Goal: Use online tool/utility: Utilize a website feature to perform a specific function

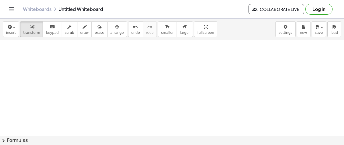
scroll to position [66, 0]
click at [13, 8] on icon "Toggle navigation" at bounding box center [11, 9] width 7 height 7
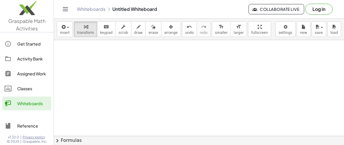
click at [230, 95] on div at bounding box center [199, 70] width 290 height 193
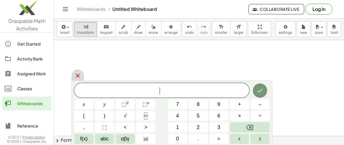
click at [81, 75] on div at bounding box center [78, 75] width 12 height 11
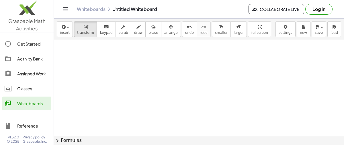
scroll to position [0, 0]
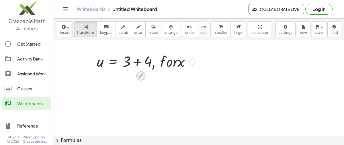
click at [141, 73] on icon at bounding box center [141, 76] width 6 height 6
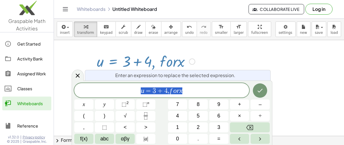
click at [72, 51] on div at bounding box center [199, 136] width 290 height 193
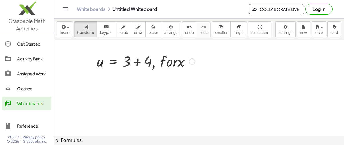
click at [41, 106] on div "Whiteboards" at bounding box center [33, 103] width 32 height 7
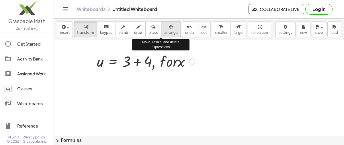
click at [167, 30] on button "arrange" at bounding box center [171, 28] width 20 height 15
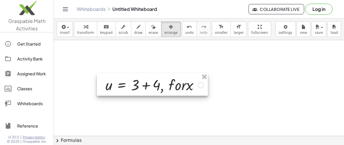
drag, startPoint x: 174, startPoint y: 56, endPoint x: 183, endPoint y: 80, distance: 25.2
click at [183, 80] on div at bounding box center [152, 84] width 111 height 22
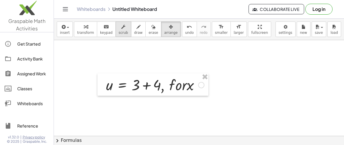
click at [119, 27] on div "button" at bounding box center [123, 26] width 9 height 7
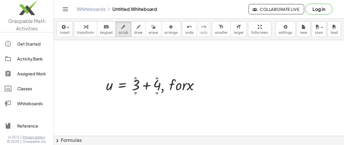
drag, startPoint x: 122, startPoint y: 77, endPoint x: 160, endPoint y: 90, distance: 40.3
click at [160, 90] on div at bounding box center [155, 84] width 104 height 19
click at [158, 76] on div "▲" at bounding box center [157, 77] width 4 height 5
click at [156, 76] on div "▲" at bounding box center [157, 77] width 4 height 5
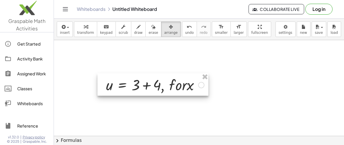
click at [190, 84] on div at bounding box center [152, 84] width 111 height 22
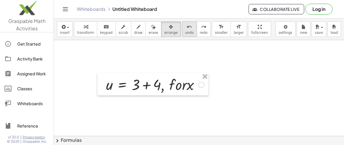
click at [182, 25] on button "undo undo" at bounding box center [189, 28] width 15 height 15
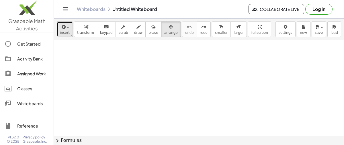
click at [66, 29] on span "button" at bounding box center [66, 28] width 1 height 4
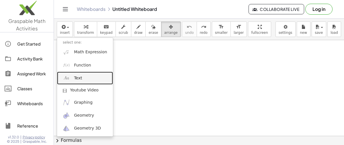
click at [89, 73] on link "Text" at bounding box center [85, 78] width 56 height 13
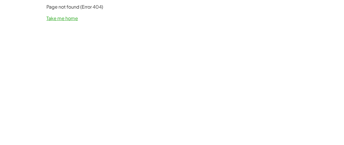
click at [64, 18] on link "Take me home" at bounding box center [62, 18] width 32 height 6
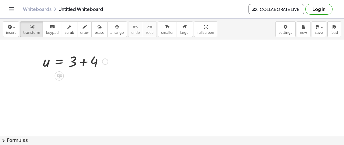
click at [59, 75] on icon at bounding box center [59, 76] width 6 height 6
click at [83, 27] on icon "button" at bounding box center [85, 27] width 4 height 7
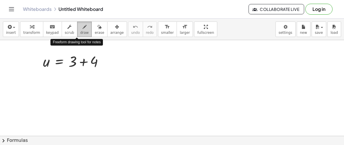
click at [83, 27] on icon "button" at bounding box center [85, 27] width 4 height 7
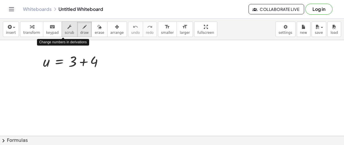
click at [66, 34] on button "scrub" at bounding box center [70, 28] width 16 height 15
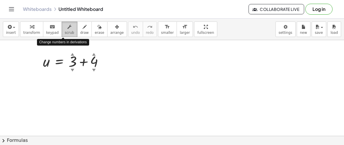
click at [66, 34] on button "scrub" at bounding box center [70, 28] width 16 height 15
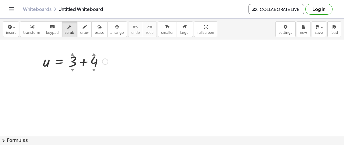
click at [104, 64] on div at bounding box center [75, 60] width 71 height 19
click at [104, 63] on div at bounding box center [105, 61] width 6 height 6
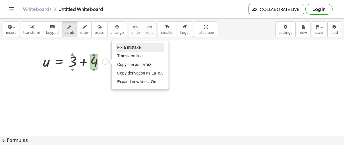
click at [153, 47] on li "Fix a mistake" at bounding box center [140, 47] width 49 height 9
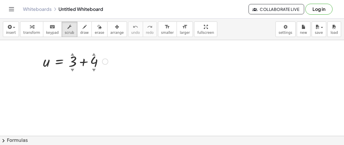
click at [103, 64] on div "Fix a mistake Transform line Copy line as LaTeX Copy derivation as LaTeX Expand…" at bounding box center [105, 61] width 6 height 6
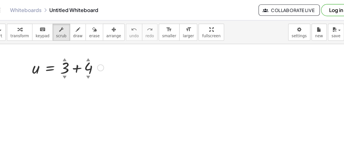
click at [70, 57] on div at bounding box center [75, 60] width 71 height 19
click at [73, 54] on div "▲" at bounding box center [73, 53] width 4 height 5
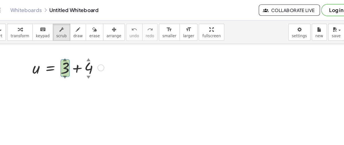
click at [73, 54] on div "▲" at bounding box center [73, 53] width 4 height 5
click at [95, 52] on div "▲" at bounding box center [94, 53] width 4 height 5
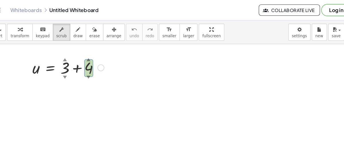
click at [95, 52] on div "▲" at bounding box center [94, 53] width 4 height 5
click at [80, 34] on span "draw" at bounding box center [84, 33] width 9 height 4
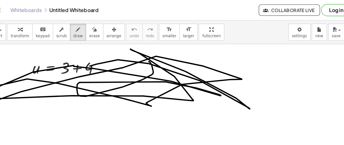
drag, startPoint x: 149, startPoint y: 56, endPoint x: 95, endPoint y: 60, distance: 53.8
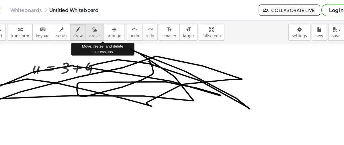
click at [95, 28] on div "button" at bounding box center [99, 26] width 9 height 7
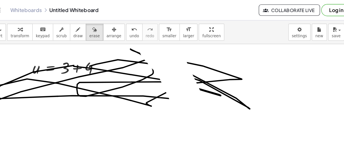
drag, startPoint x: 154, startPoint y: 43, endPoint x: 199, endPoint y: 42, distance: 44.2
drag, startPoint x: 134, startPoint y: 45, endPoint x: 143, endPoint y: 48, distance: 9.3
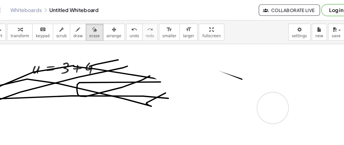
drag, startPoint x: 143, startPoint y: 48, endPoint x: 261, endPoint y: 97, distance: 128.6
drag, startPoint x: 261, startPoint y: 97, endPoint x: 119, endPoint y: 84, distance: 143.1
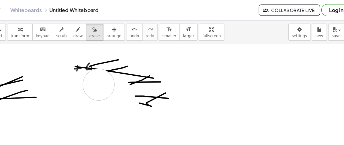
drag, startPoint x: 67, startPoint y: 57, endPoint x: 109, endPoint y: 76, distance: 46.0
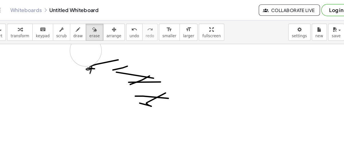
drag, startPoint x: 13, startPoint y: 72, endPoint x: 99, endPoint y: 42, distance: 90.5
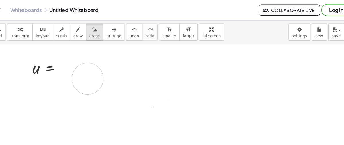
drag, startPoint x: 130, startPoint y: 85, endPoint x: 93, endPoint y: 71, distance: 39.5
drag, startPoint x: 148, startPoint y: 60, endPoint x: 251, endPoint y: 112, distance: 115.4
click at [83, 28] on icon "button" at bounding box center [85, 27] width 4 height 7
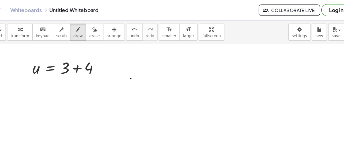
click at [131, 28] on div "undo" at bounding box center [135, 26] width 9 height 7
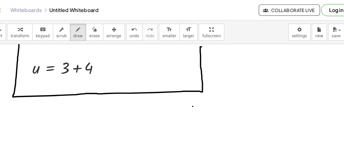
drag, startPoint x: 197, startPoint y: 42, endPoint x: 35, endPoint y: 17, distance: 163.3
click at [35, 17] on div "Graspable Math Activities Get Started Activity Bank Assigned Work Classes White…" at bounding box center [172, 72] width 344 height 145
click at [94, 34] on button "erase" at bounding box center [99, 28] width 16 height 15
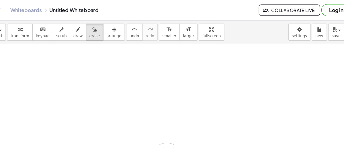
drag, startPoint x: 191, startPoint y: 91, endPoint x: 165, endPoint y: 144, distance: 58.8
click at [165, 144] on div "insert select one: Math Expression Function Text Youtube Video Graphing Geometr…" at bounding box center [172, 82] width 344 height 126
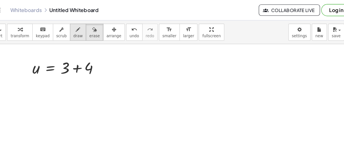
click at [80, 32] on span "draw" at bounding box center [84, 33] width 9 height 4
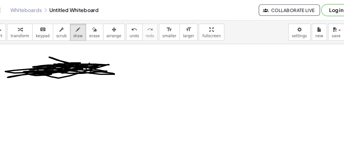
drag, startPoint x: 43, startPoint y: 60, endPoint x: 53, endPoint y: 67, distance: 11.8
click at [95, 33] on span "erase" at bounding box center [99, 33] width 9 height 4
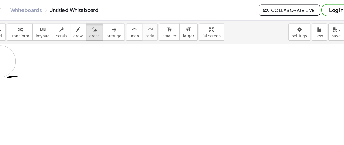
drag, startPoint x: 67, startPoint y: 64, endPoint x: 16, endPoint y: 56, distance: 52.0
